Goal: Transaction & Acquisition: Purchase product/service

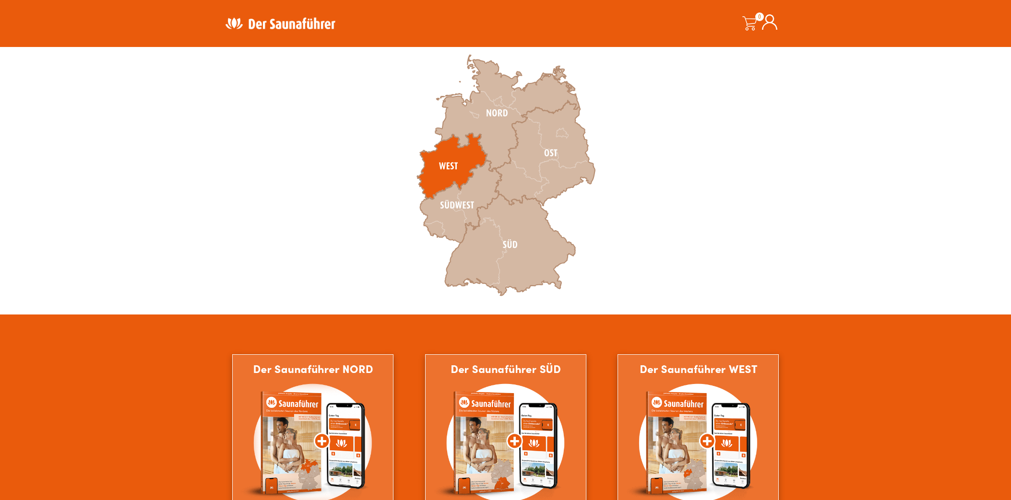
scroll to position [326, 0]
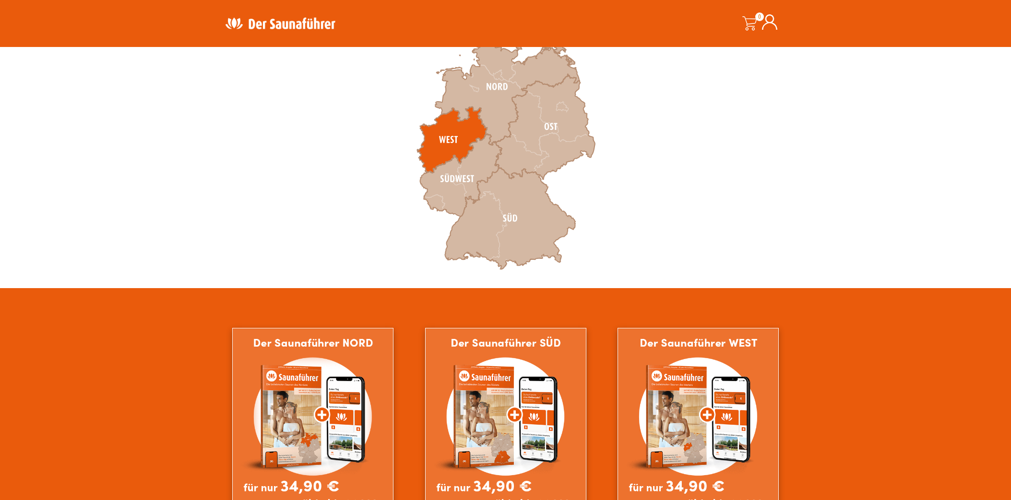
click at [450, 137] on icon at bounding box center [452, 140] width 70 height 66
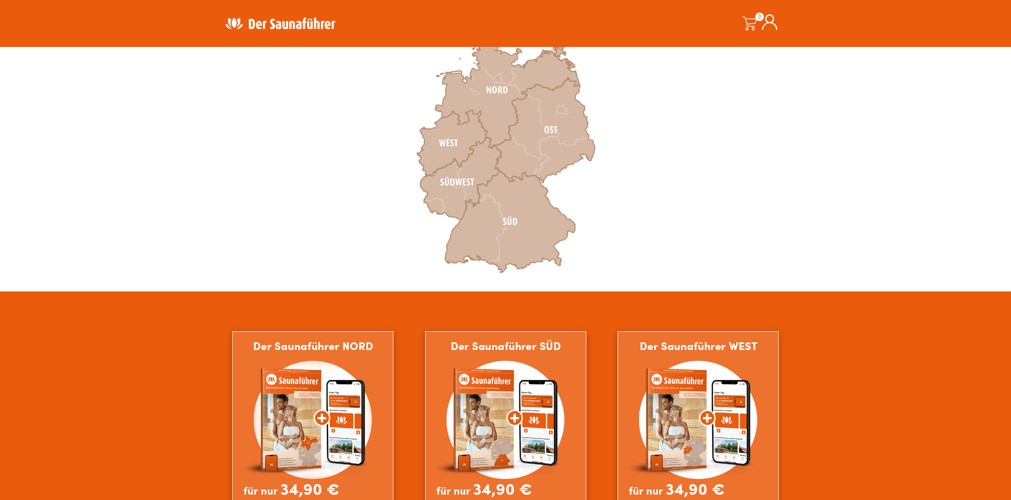
scroll to position [326, 0]
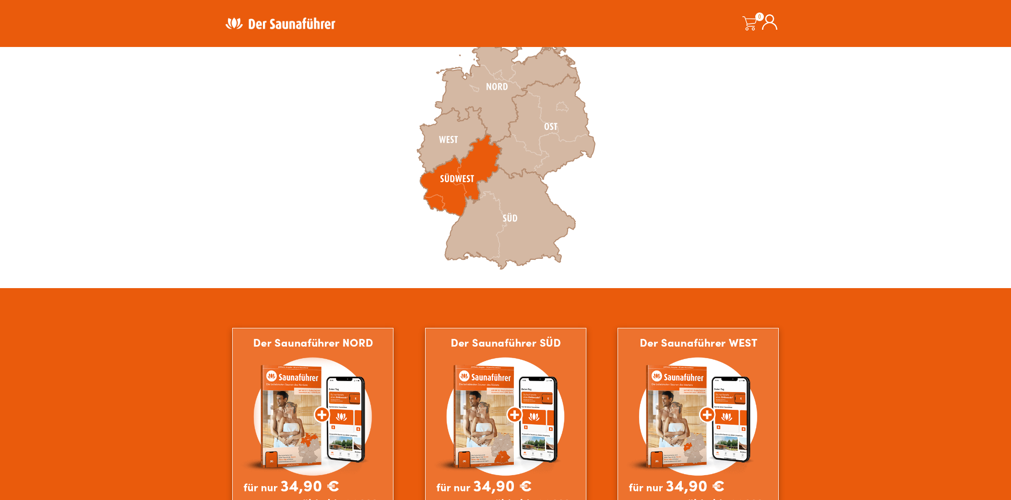
click at [451, 175] on icon at bounding box center [461, 175] width 82 height 83
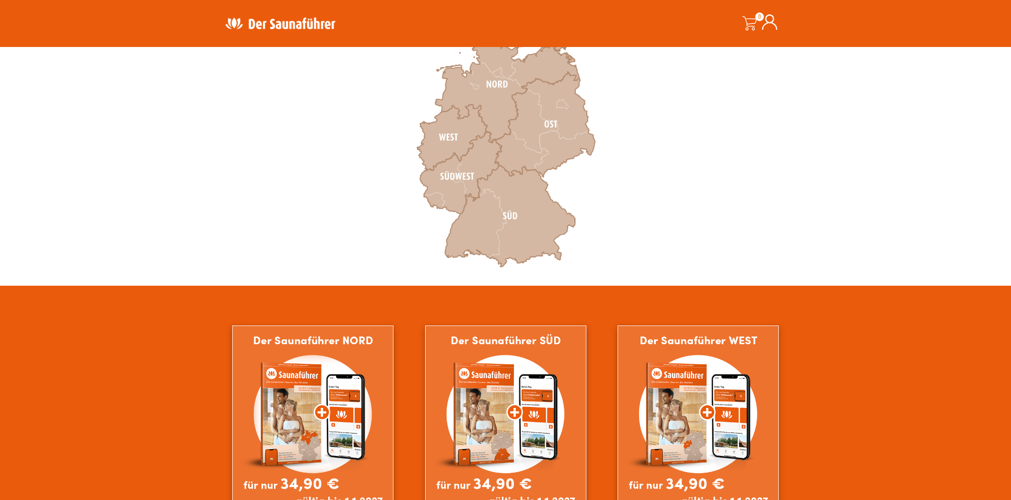
scroll to position [330, 0]
